Goal: Task Accomplishment & Management: Manage account settings

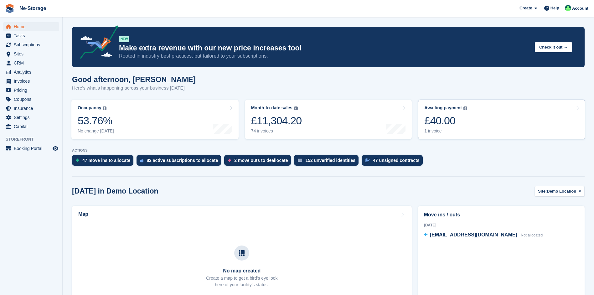
click at [464, 127] on div "£40.00" at bounding box center [445, 120] width 43 height 13
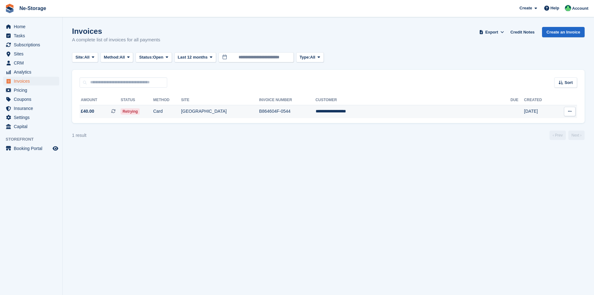
click at [181, 112] on td "Card" at bounding box center [167, 111] width 28 height 13
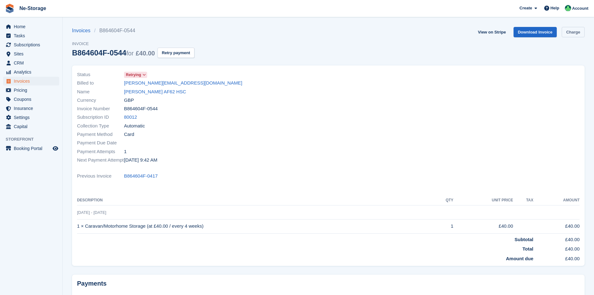
click at [567, 32] on link "Charge" at bounding box center [573, 32] width 23 height 10
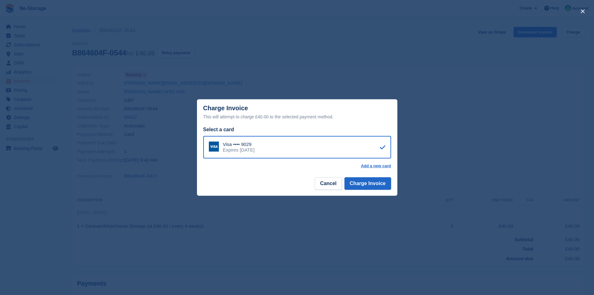
click at [392, 187] on footer "Cancel Charge Invoice" at bounding box center [297, 186] width 200 height 20
click at [381, 184] on button "Charge Invoice" at bounding box center [368, 183] width 47 height 13
